Goal: Find specific page/section

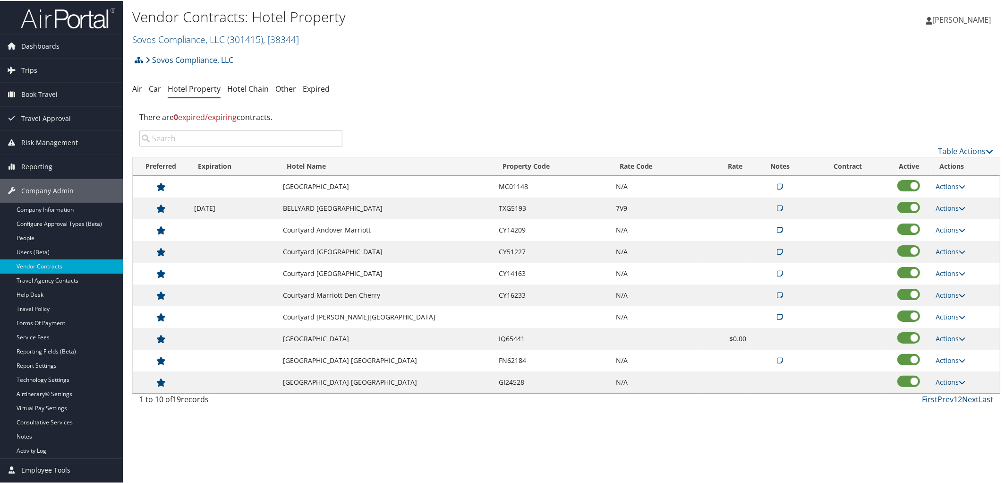
click at [963, 402] on link "Next" at bounding box center [970, 398] width 17 height 10
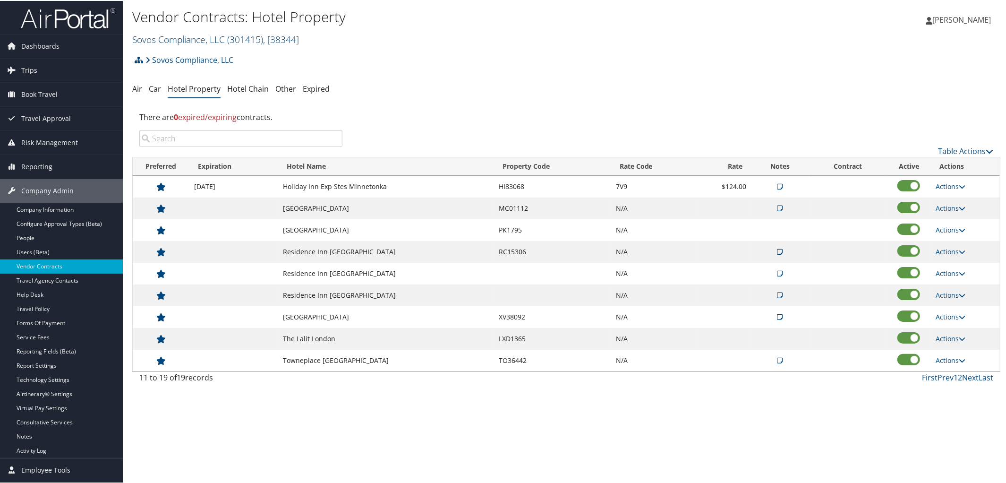
click at [173, 39] on link "Sovos Compliance, LLC ( 301415 ) , [ 38344 ]" at bounding box center [215, 38] width 167 height 13
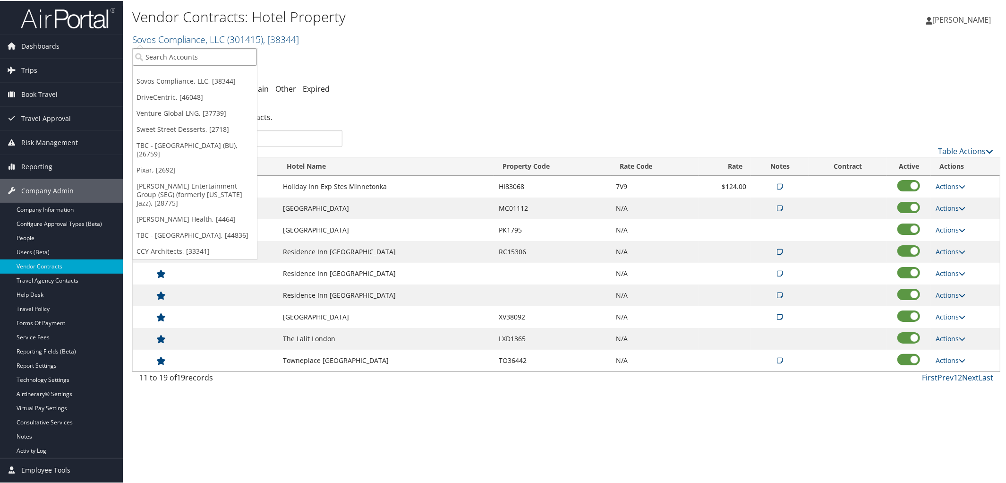
click at [173, 55] on input "search" at bounding box center [195, 55] width 124 height 17
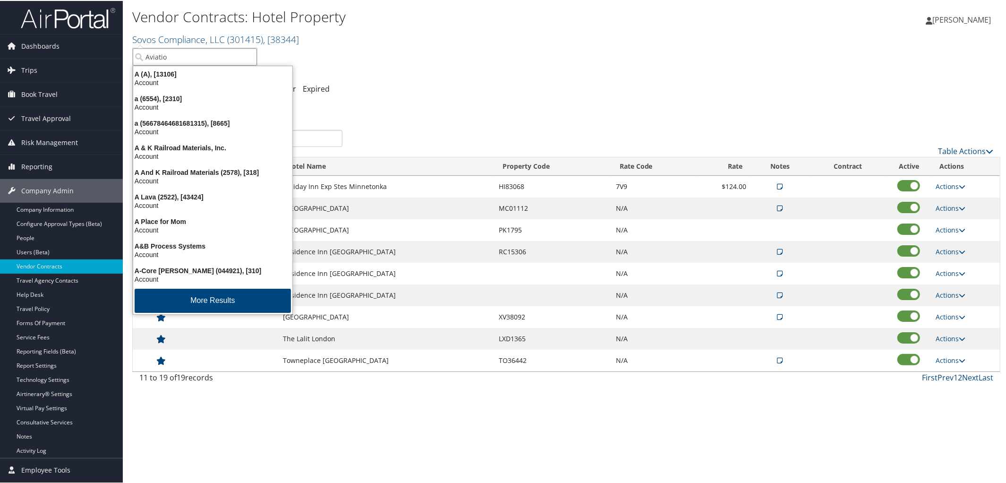
type input "Aviation"
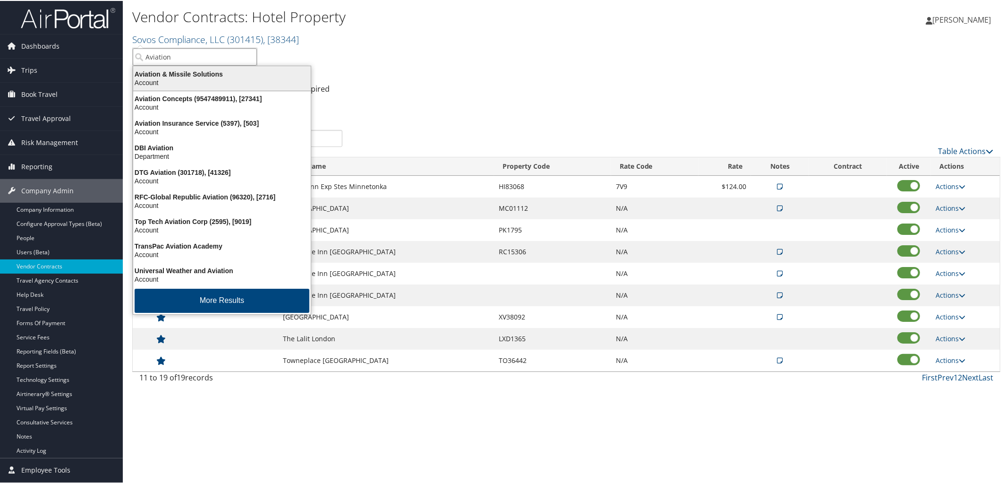
click at [184, 76] on div "Aviation & Missile Solutions" at bounding box center [221, 73] width 189 height 8
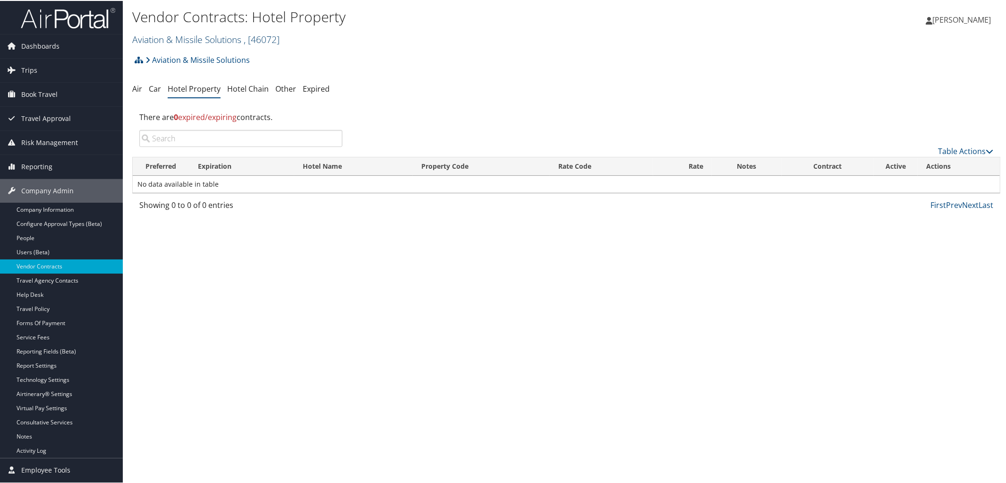
click at [200, 37] on link "Aviation & Missile Solutions , [ 46072 ]" at bounding box center [205, 38] width 147 height 13
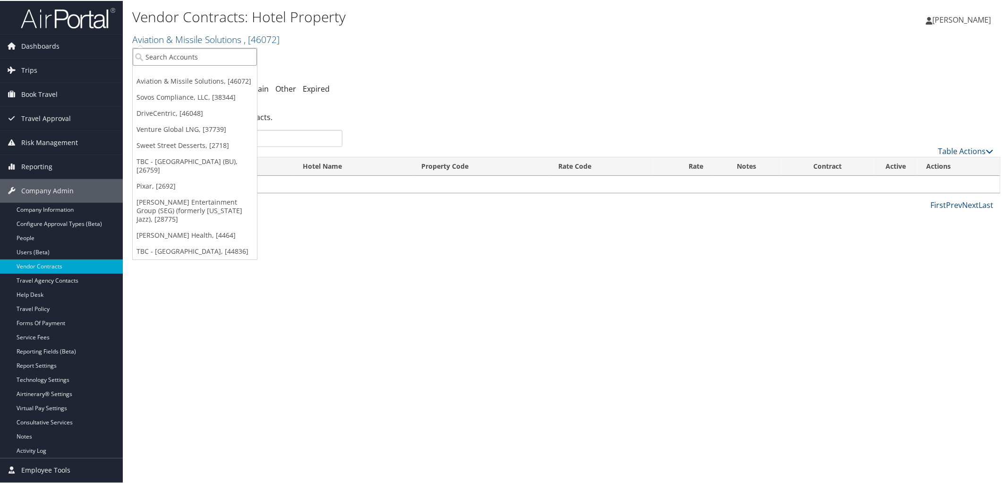
click at [180, 53] on input "search" at bounding box center [195, 55] width 124 height 17
type input "7000"
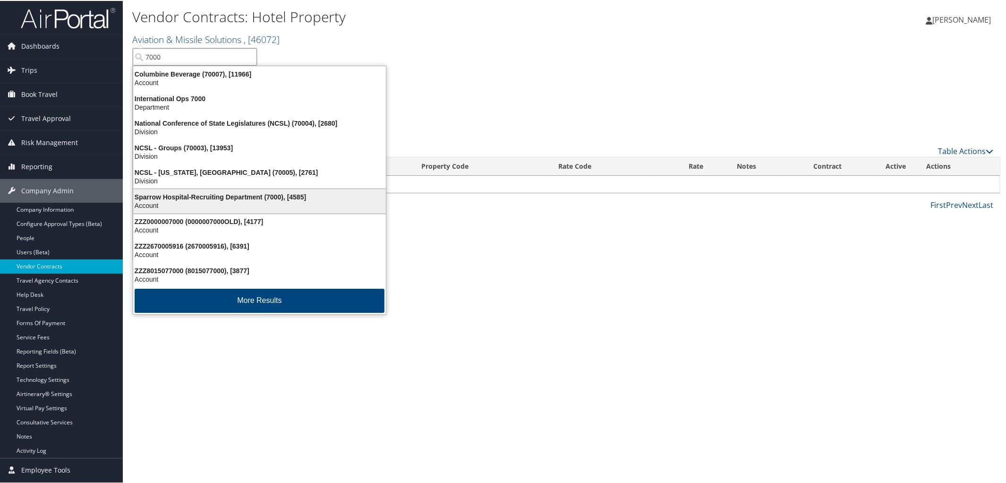
click at [249, 198] on div "Sparrow Hospital-Recruiting Department (7000), [4585]" at bounding box center [259, 196] width 264 height 8
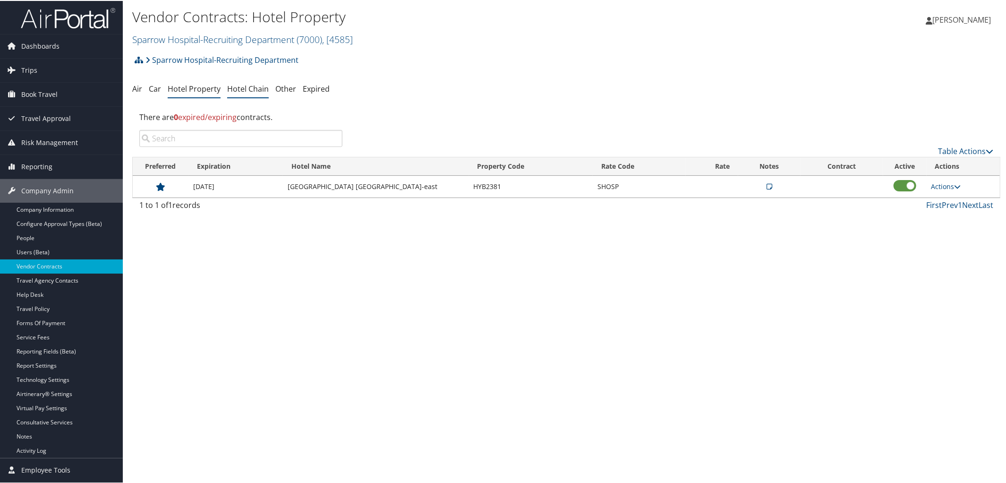
click at [246, 91] on link "Hotel Chain" at bounding box center [248, 88] width 42 height 10
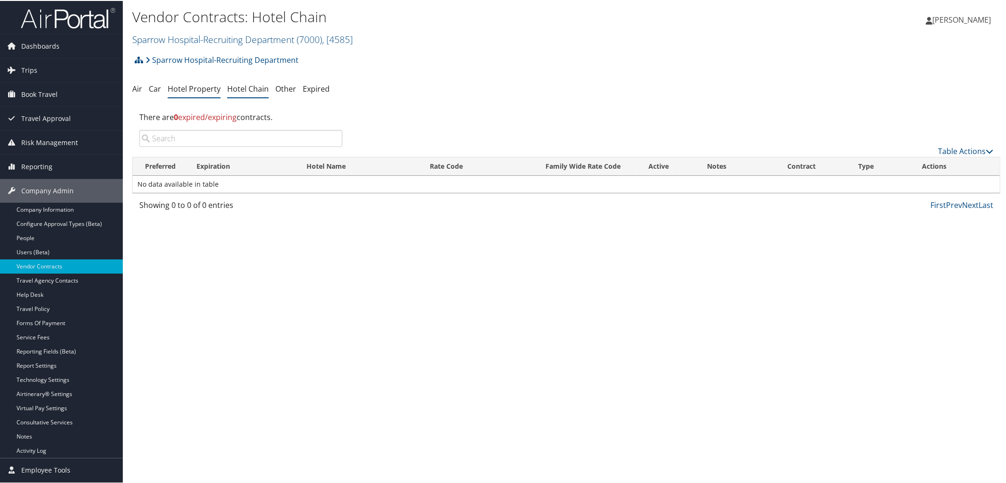
click at [180, 88] on link "Hotel Property" at bounding box center [194, 88] width 53 height 10
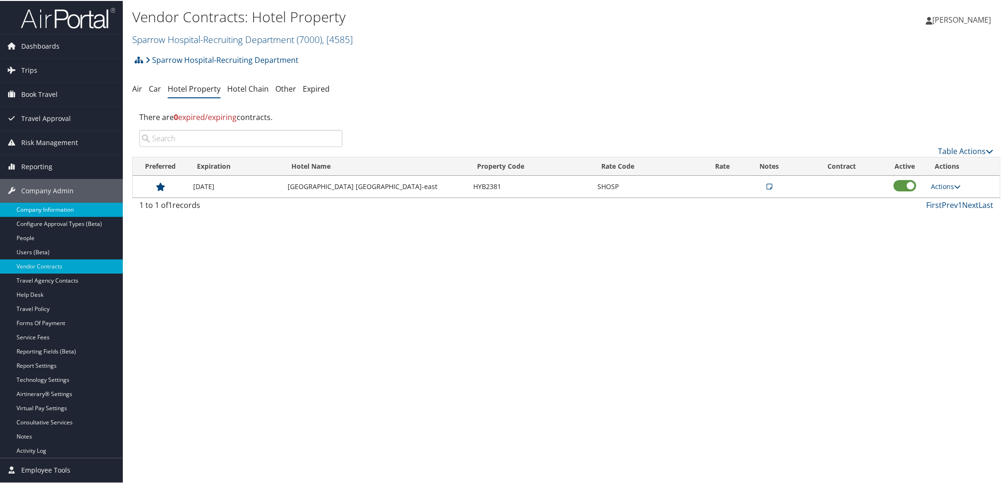
click at [74, 212] on link "Company Information" at bounding box center [61, 209] width 123 height 14
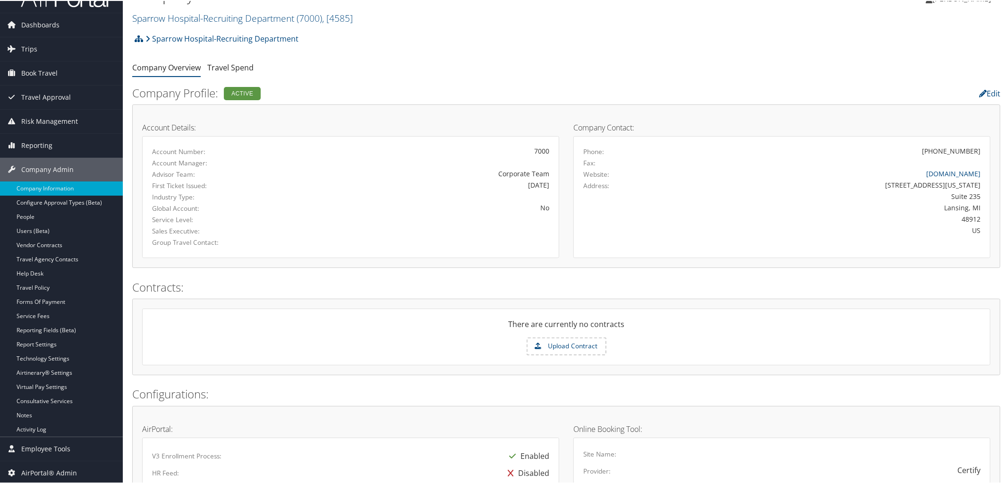
scroll to position [17, 0]
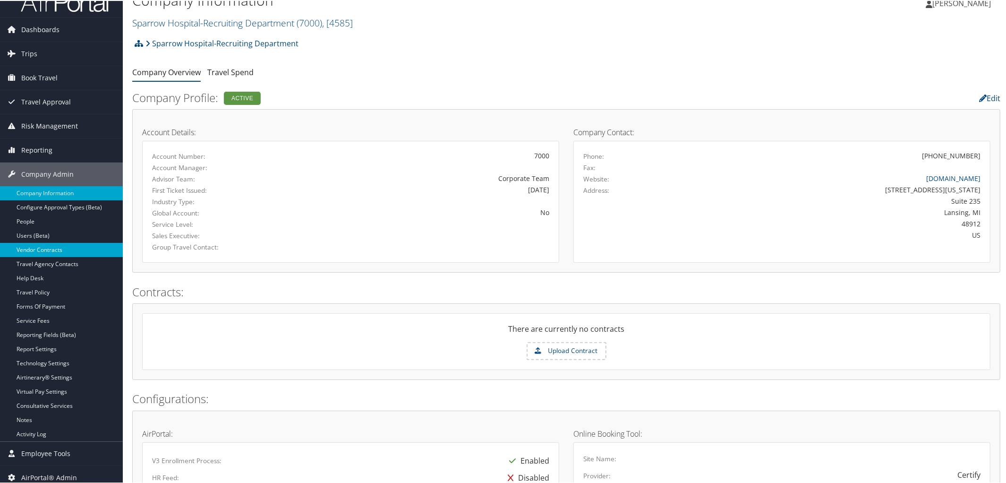
click at [79, 244] on link "Vendor Contracts" at bounding box center [61, 249] width 123 height 14
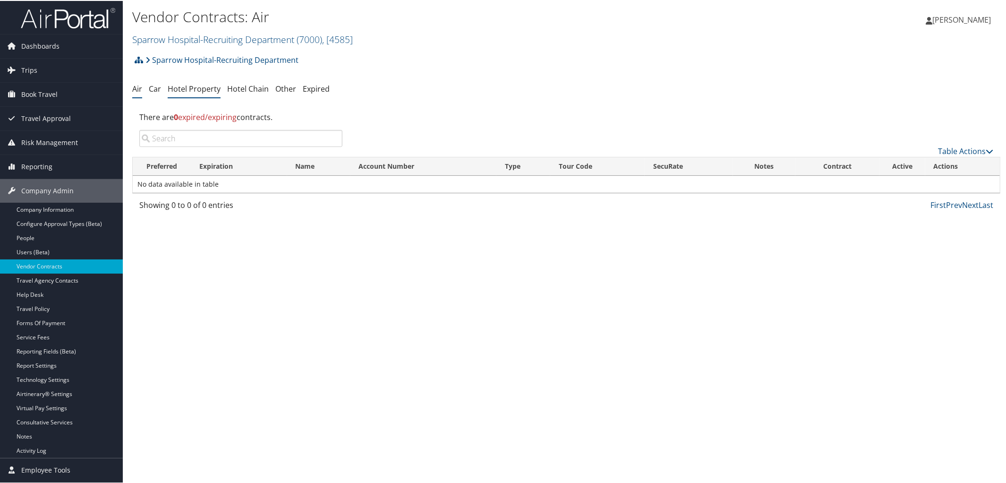
click at [188, 87] on link "Hotel Property" at bounding box center [194, 88] width 53 height 10
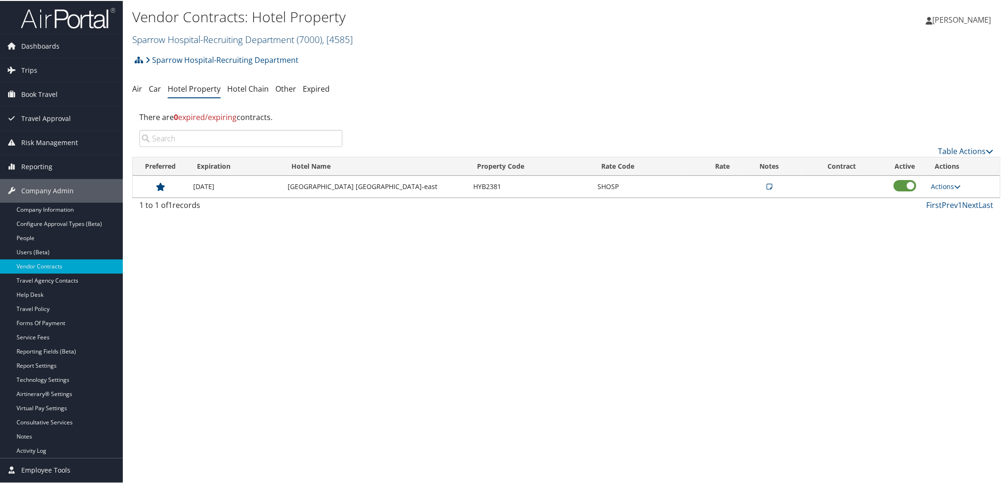
click at [206, 37] on link "Sparrow Hospital-Recruiting Department ( 7000 ) , [ 4585 ]" at bounding box center [242, 38] width 221 height 13
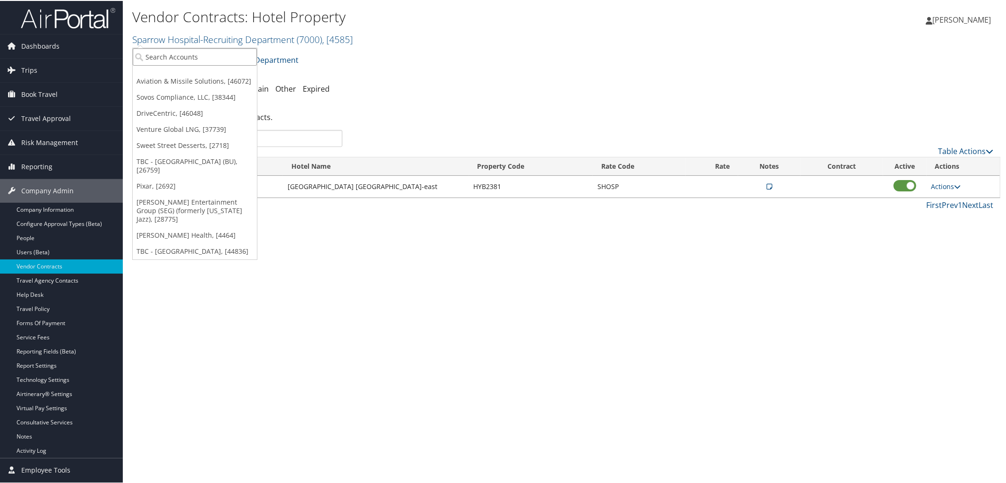
click at [205, 49] on input "search" at bounding box center [195, 55] width 124 height 17
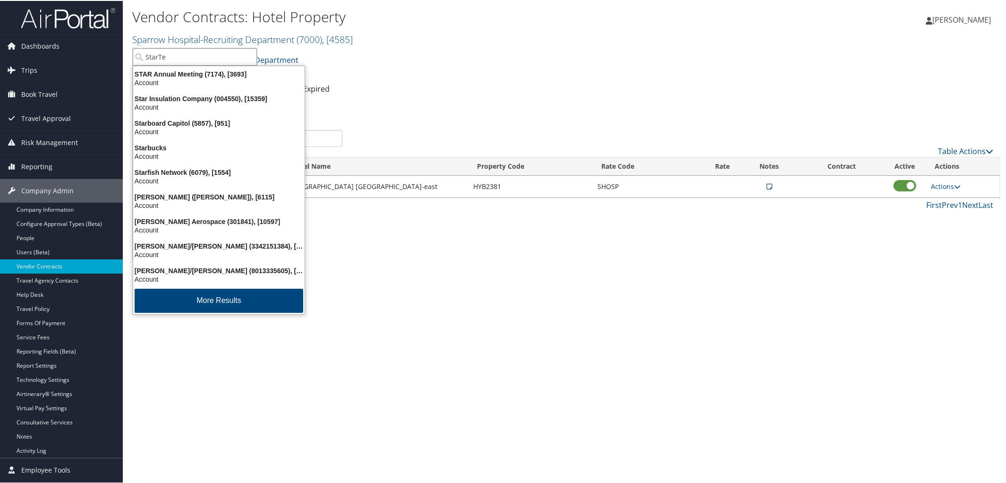
type input "StarTek"
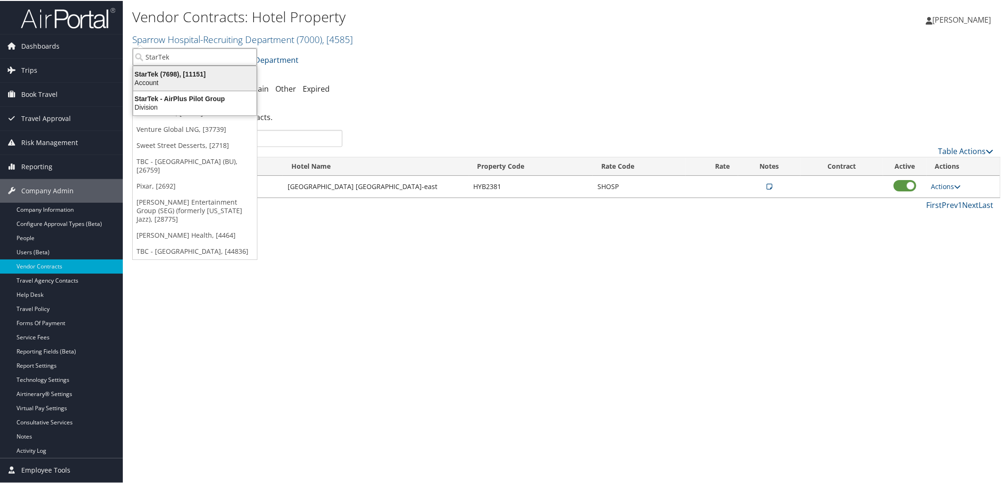
click at [204, 73] on div "StarTek (7698), [11151]" at bounding box center [194, 73] width 135 height 8
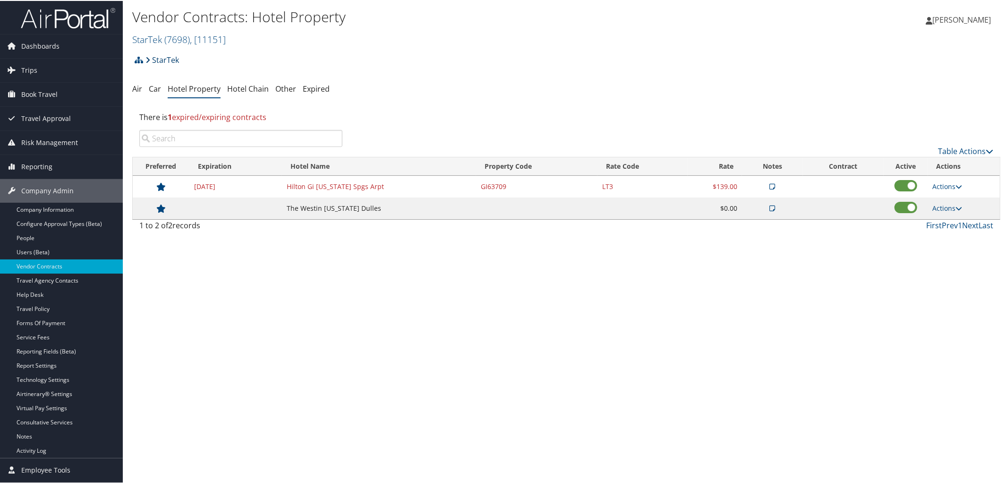
click at [163, 62] on link "StarTek" at bounding box center [162, 59] width 34 height 19
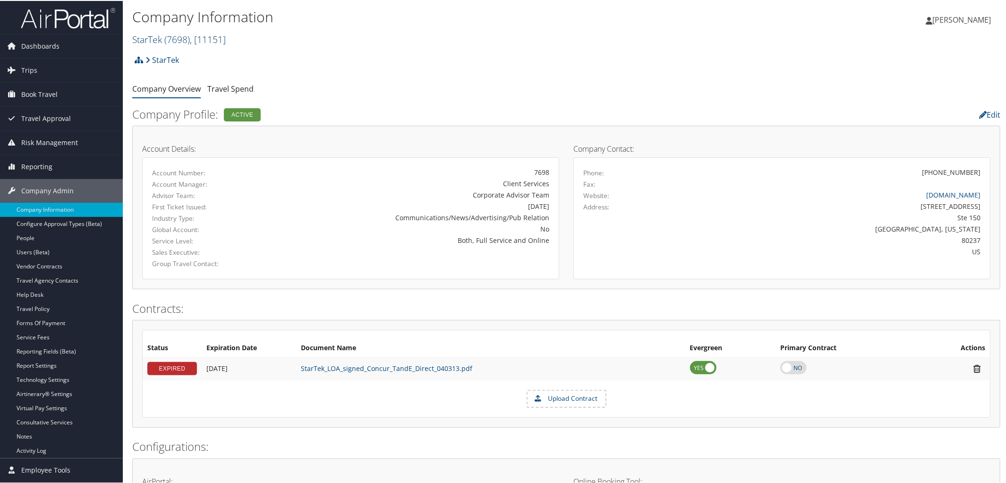
click at [179, 41] on span "( 7698 )" at bounding box center [176, 38] width 25 height 13
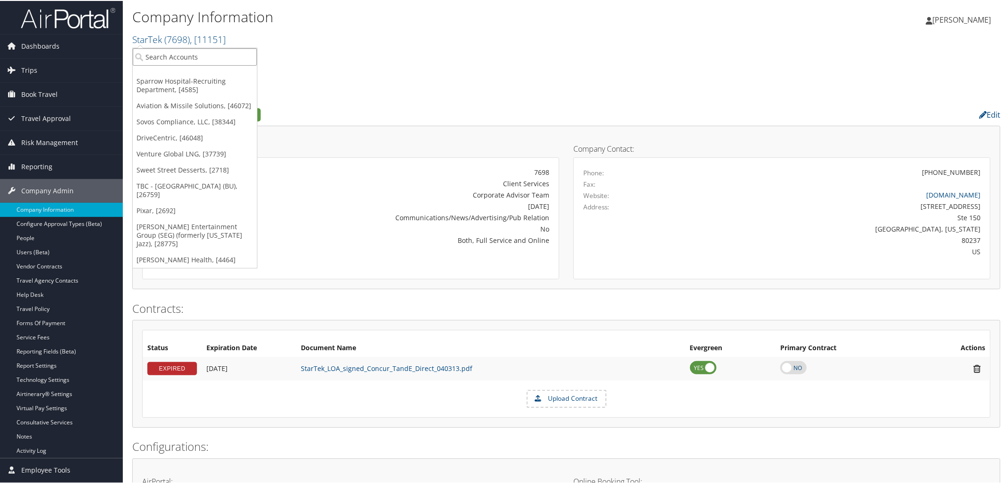
click at [223, 58] on input "search" at bounding box center [195, 55] width 124 height 17
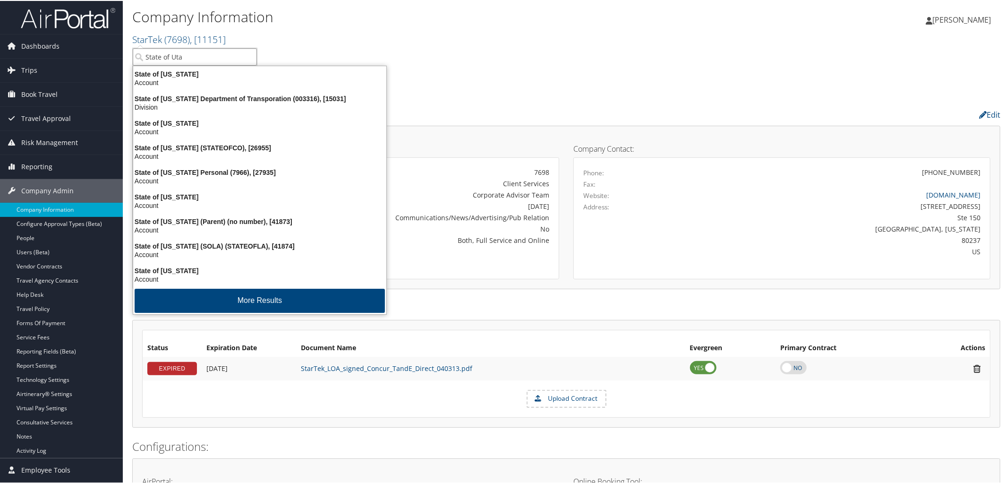
type input "State of Utah"
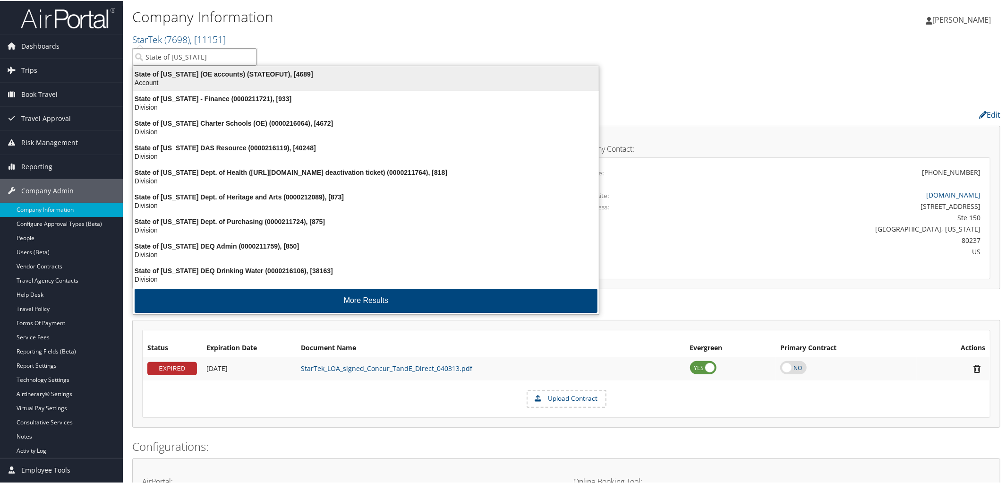
click at [225, 69] on div "State of Utah (OE accounts) (STATEOFUT), [4689]" at bounding box center [365, 73] width 477 height 8
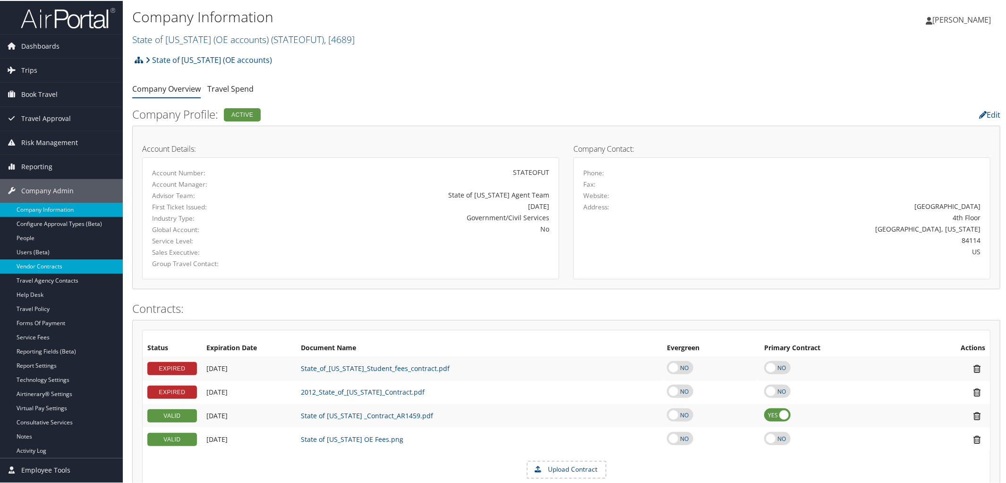
click at [48, 265] on link "Vendor Contracts" at bounding box center [61, 265] width 123 height 14
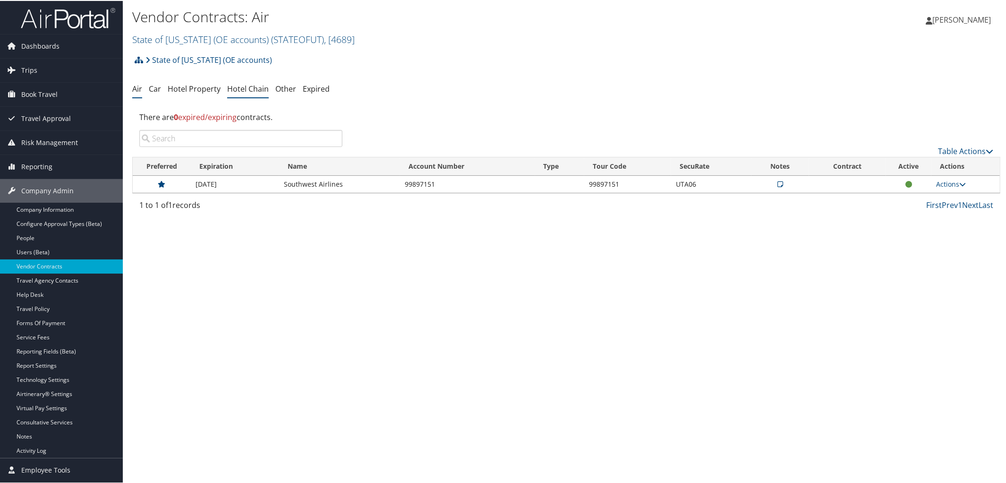
click at [239, 88] on link "Hotel Chain" at bounding box center [248, 88] width 42 height 10
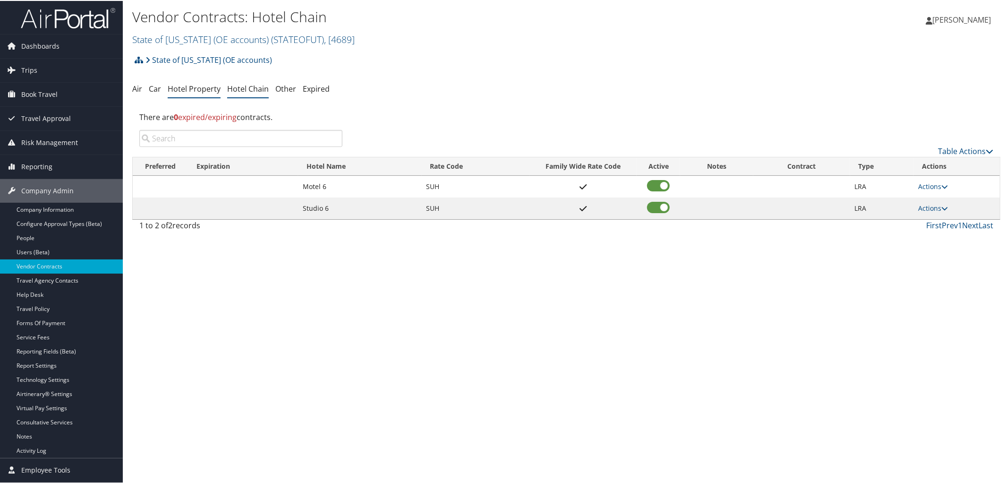
click at [196, 91] on link "Hotel Property" at bounding box center [194, 88] width 53 height 10
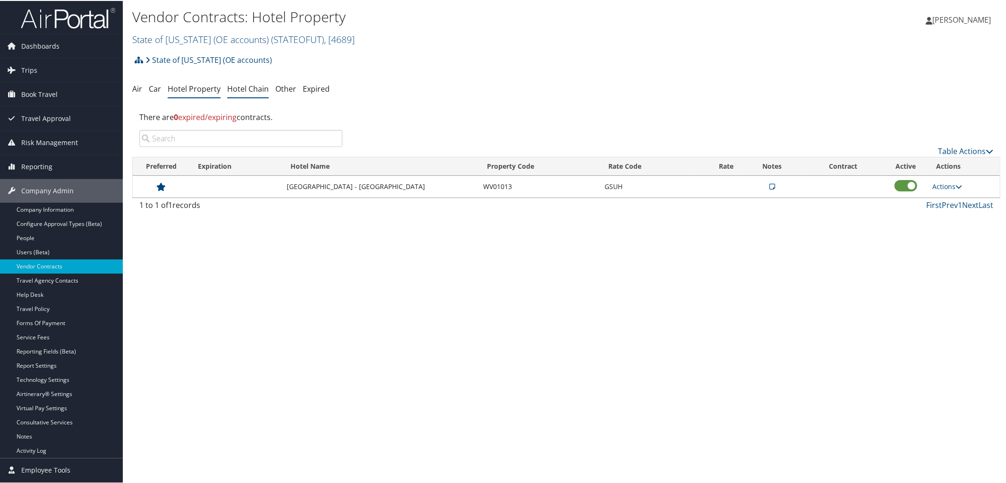
click at [238, 86] on link "Hotel Chain" at bounding box center [248, 88] width 42 height 10
